Goal: Task Accomplishment & Management: Manage account settings

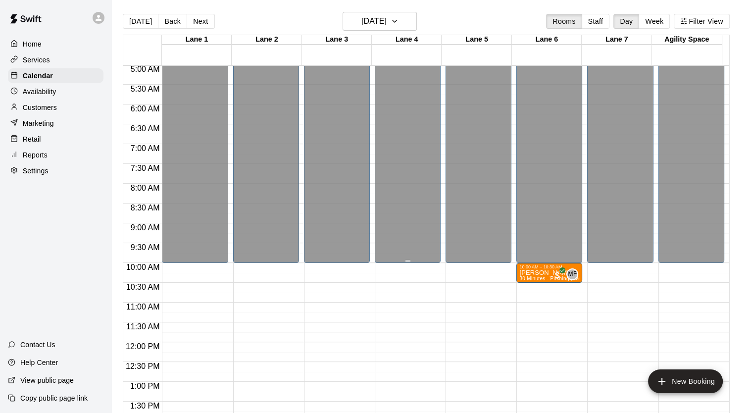
scroll to position [194, 0]
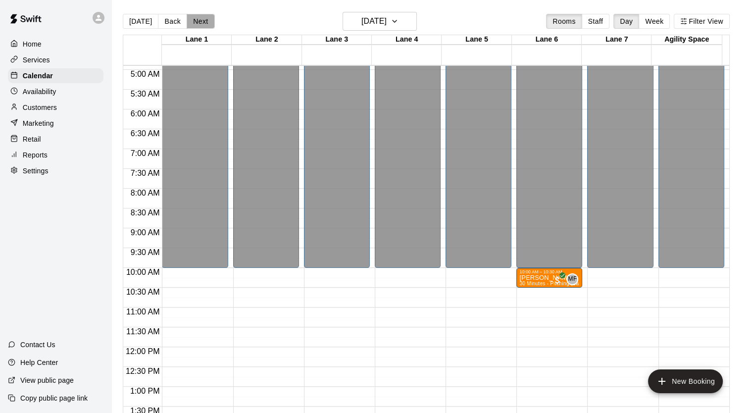
click at [197, 18] on button "Next" at bounding box center [201, 21] width 28 height 15
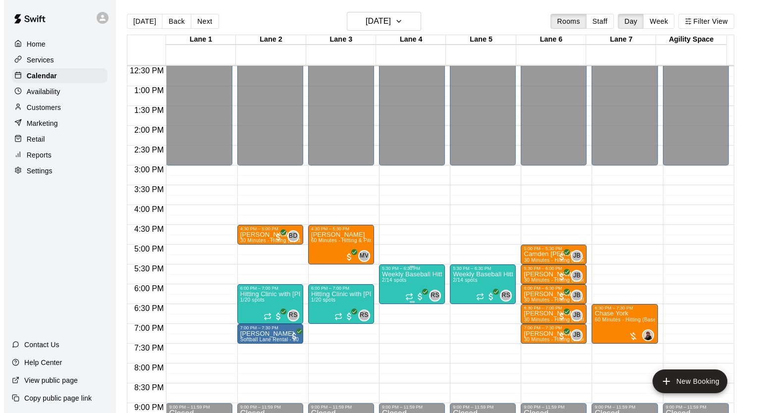
scroll to position [592, 0]
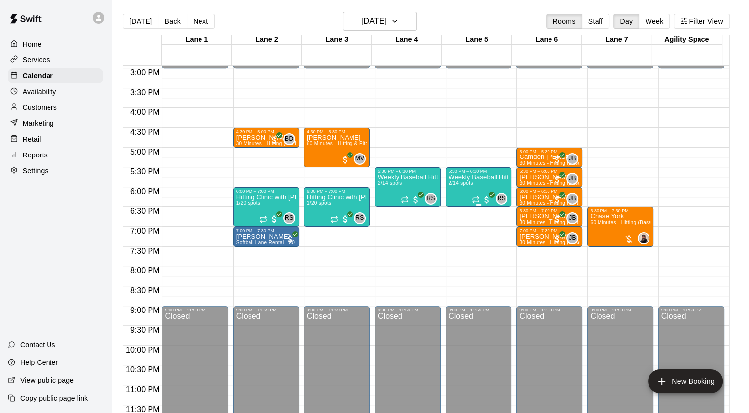
click at [460, 188] on div "Weekly Baseball Hitting Clinic with [PERSON_NAME]!! [DEMOGRAPHIC_DATA] 2/14 spo…" at bounding box center [479, 380] width 60 height 413
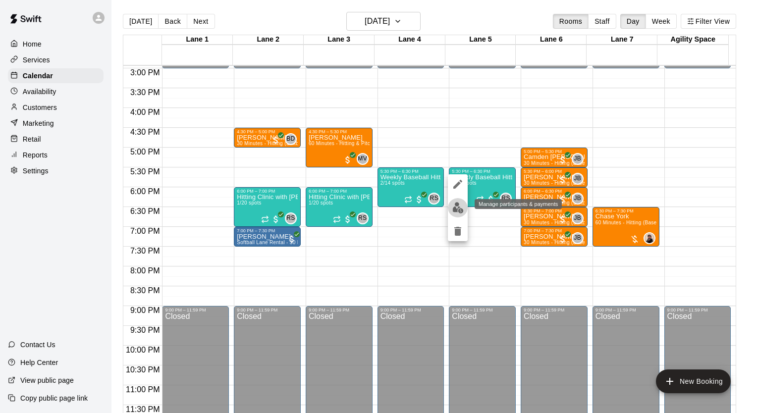
click at [458, 208] on img "edit" at bounding box center [457, 207] width 11 height 11
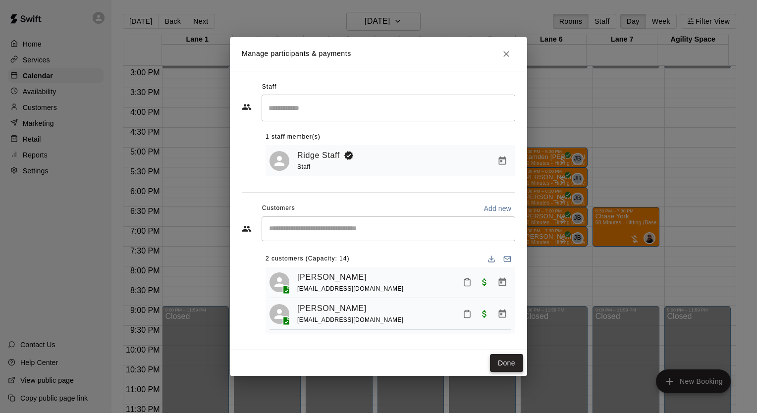
click at [510, 363] on button "Done" at bounding box center [506, 363] width 33 height 18
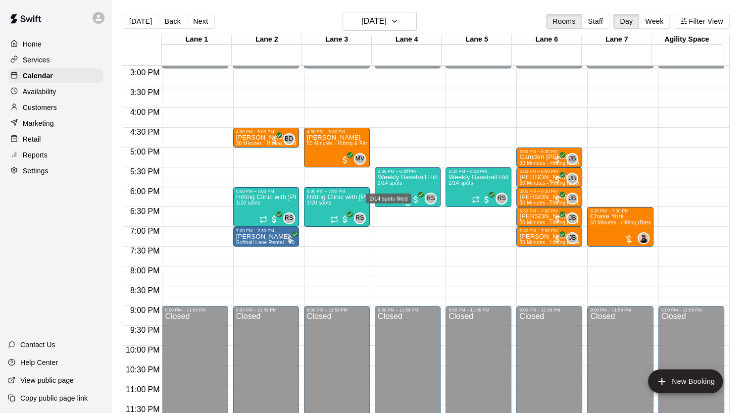
click at [394, 186] on span "2/14 spots" at bounding box center [390, 182] width 24 height 5
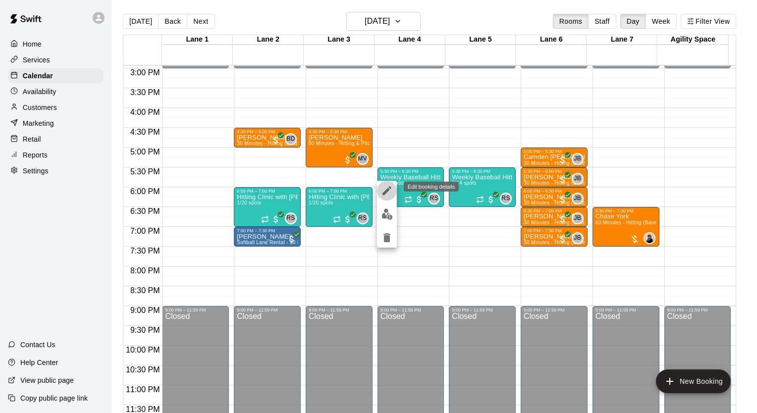
click at [385, 190] on icon "edit" at bounding box center [387, 191] width 12 height 12
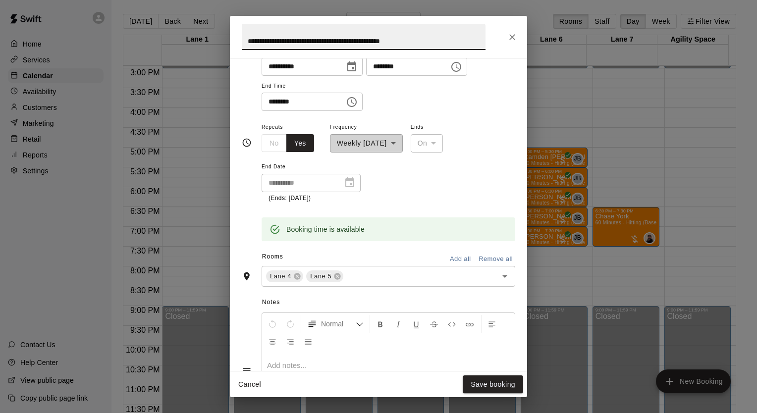
scroll to position [297, 0]
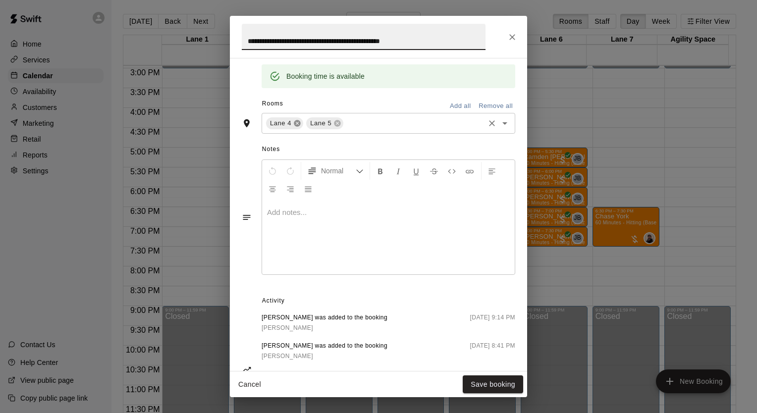
click at [299, 120] on icon at bounding box center [297, 123] width 8 height 8
click at [499, 380] on button "Save booking" at bounding box center [492, 384] width 60 height 18
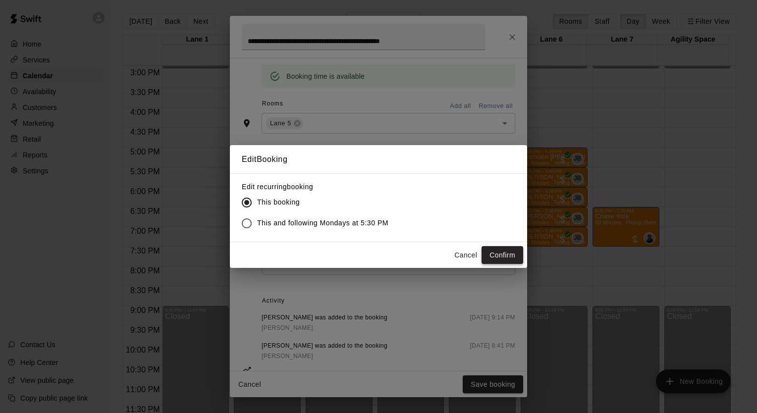
click at [493, 254] on button "Confirm" at bounding box center [502, 255] width 42 height 18
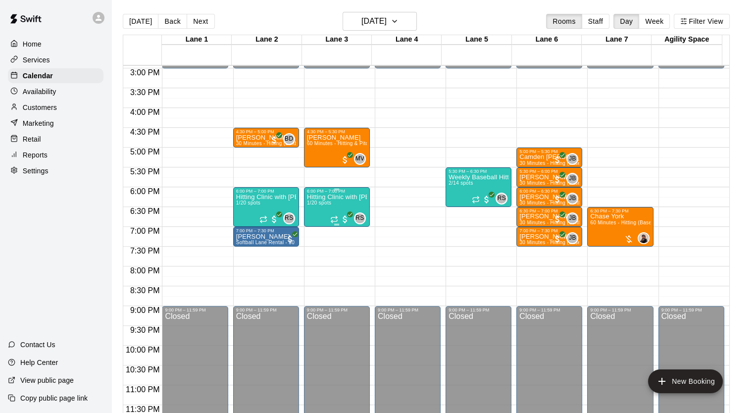
click at [332, 206] on div "Hitting Clinic with [PERSON_NAME] and [PERSON_NAME]!! [DEMOGRAPHIC_DATA] 1/20 s…" at bounding box center [337, 400] width 60 height 413
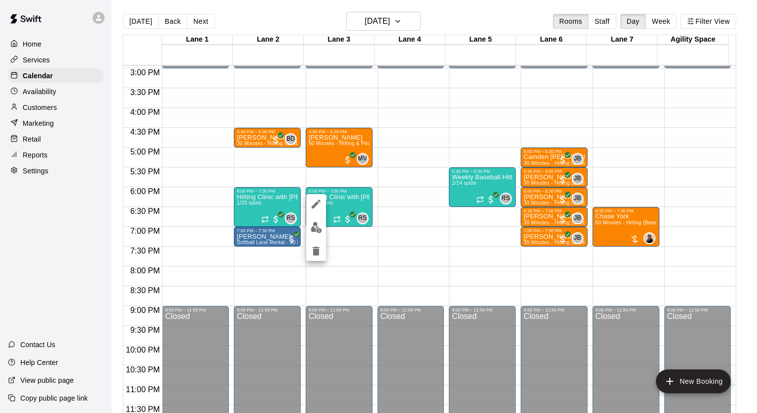
click at [317, 203] on icon "edit" at bounding box center [315, 204] width 9 height 9
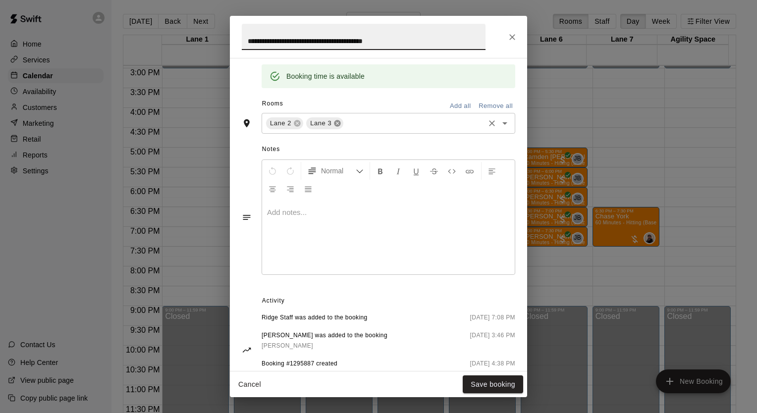
click at [338, 124] on icon at bounding box center [337, 123] width 6 height 6
click at [487, 381] on button "Save booking" at bounding box center [492, 384] width 60 height 18
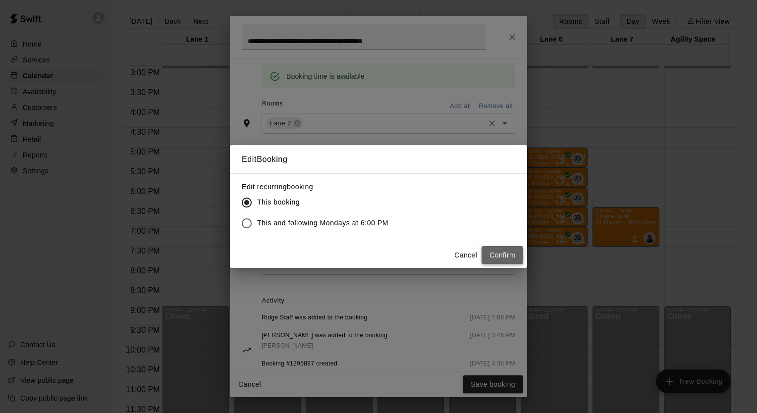
click at [492, 253] on button "Confirm" at bounding box center [502, 255] width 42 height 18
